Goal: Ask a question

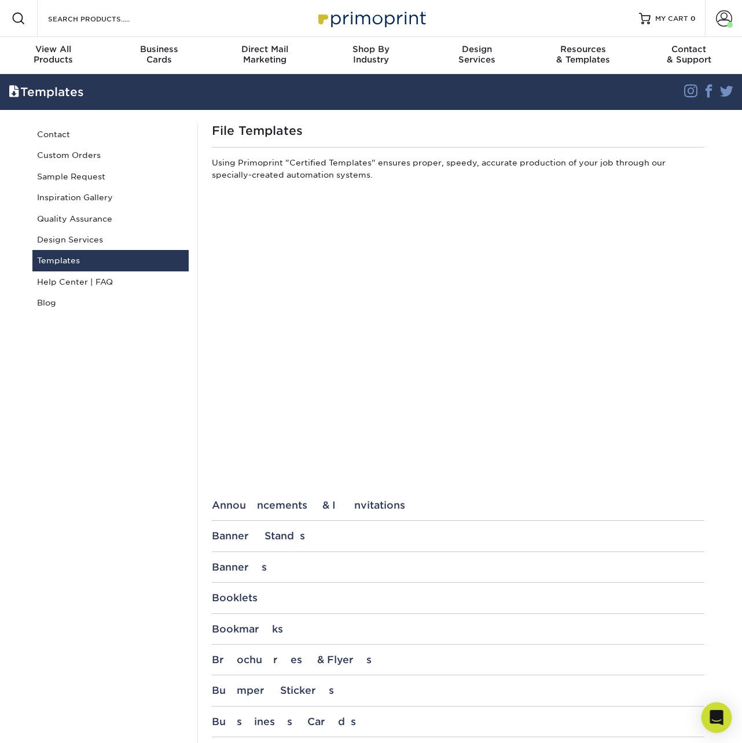
click at [710, 710] on div "Open Intercom Messenger" at bounding box center [716, 718] width 31 height 31
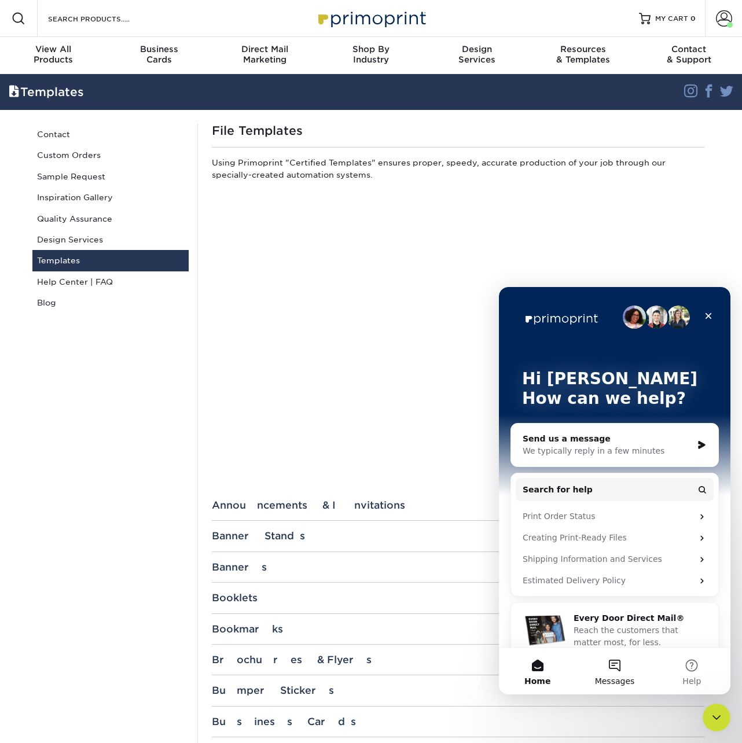
click at [615, 677] on span "Messages" at bounding box center [615, 681] width 40 height 8
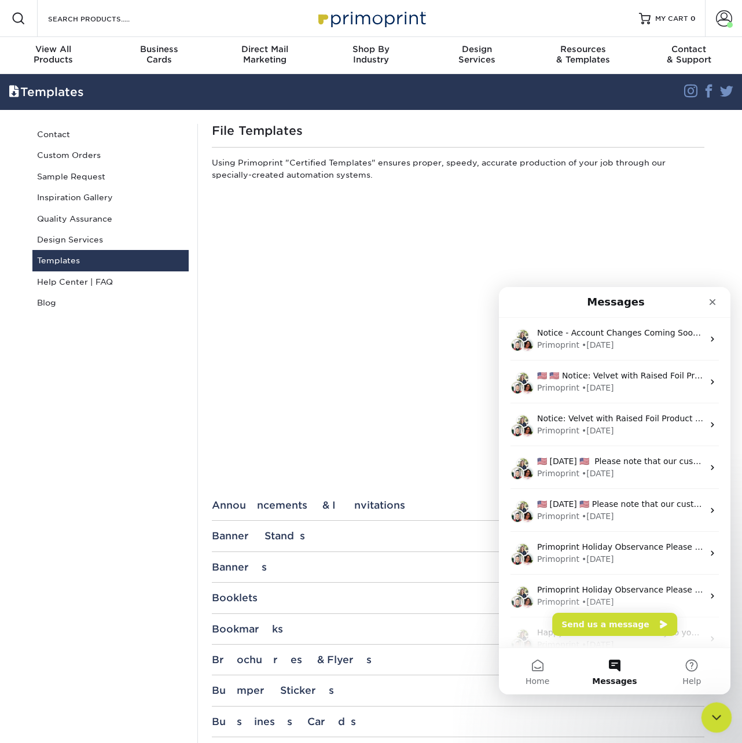
click at [708, 712] on icon "Close Intercom Messenger" at bounding box center [715, 716] width 14 height 14
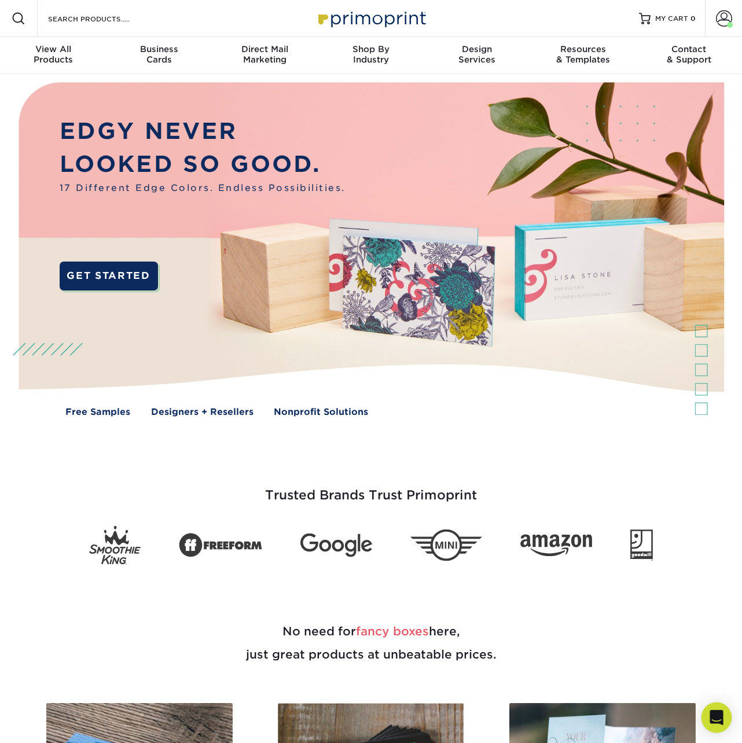
click at [725, 722] on div "Open Intercom Messenger" at bounding box center [716, 718] width 31 height 31
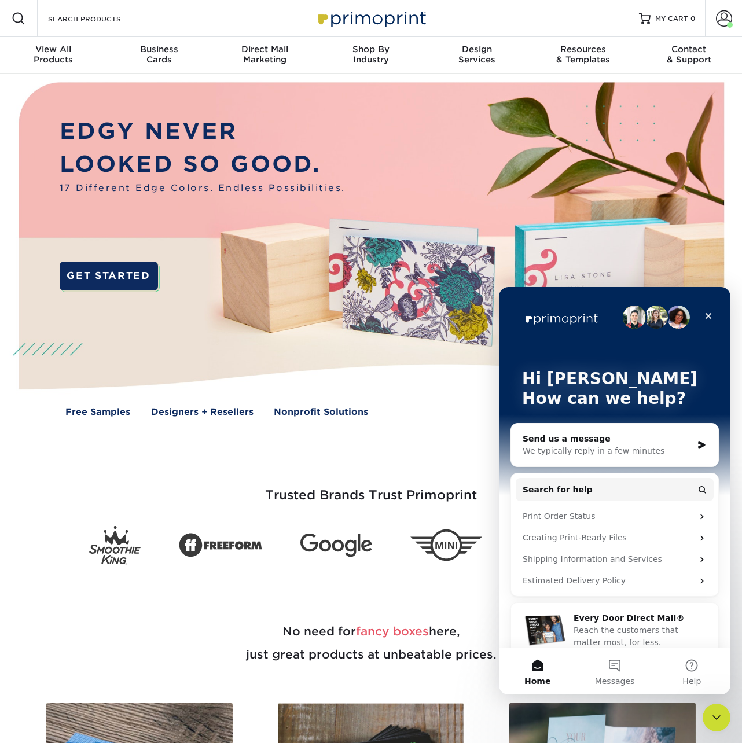
click at [635, 439] on div "Send us a message" at bounding box center [608, 439] width 170 height 12
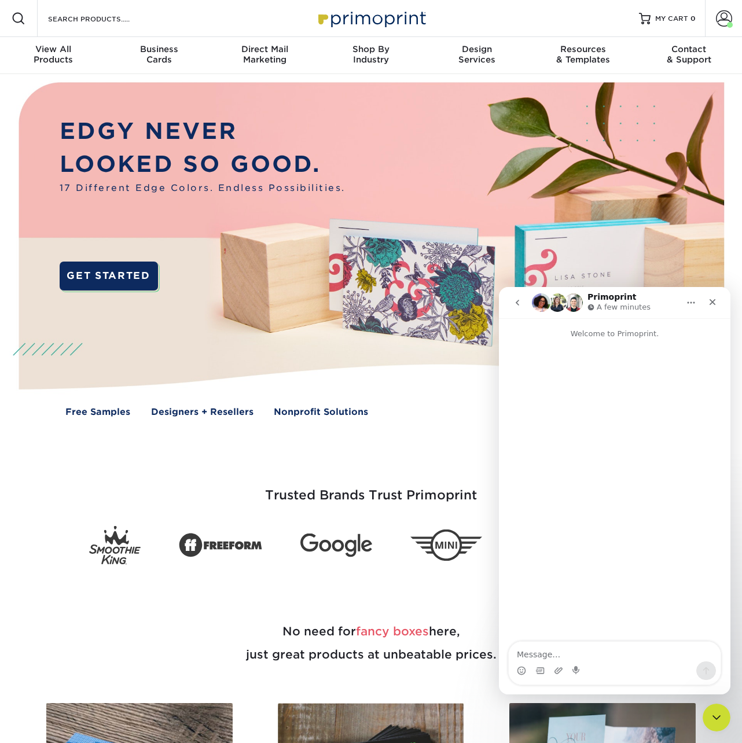
click at [518, 299] on icon "go back" at bounding box center [517, 302] width 9 height 9
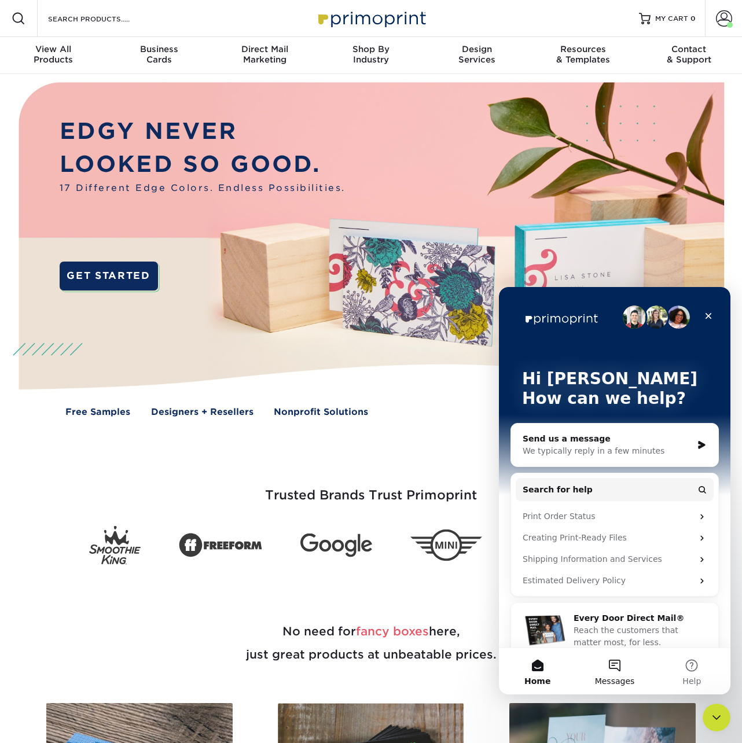
click at [611, 661] on button "Messages" at bounding box center [614, 671] width 77 height 46
